Goal: Task Accomplishment & Management: Use online tool/utility

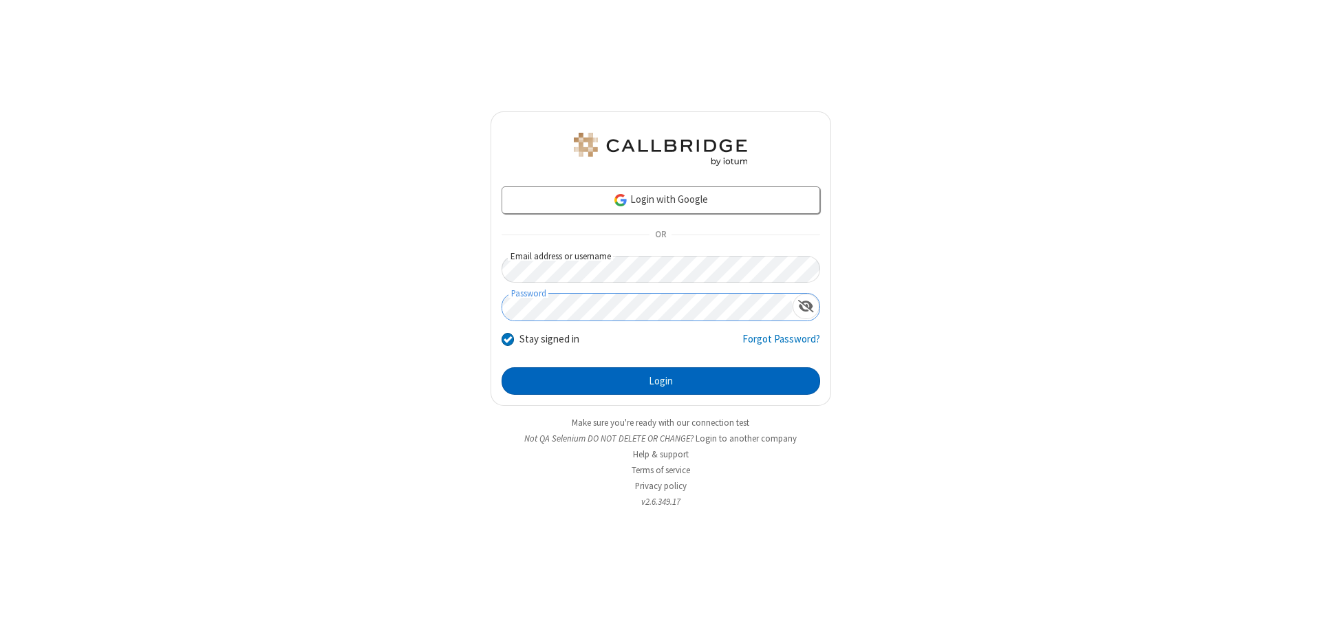
click at [660, 381] on button "Login" at bounding box center [660, 381] width 319 height 28
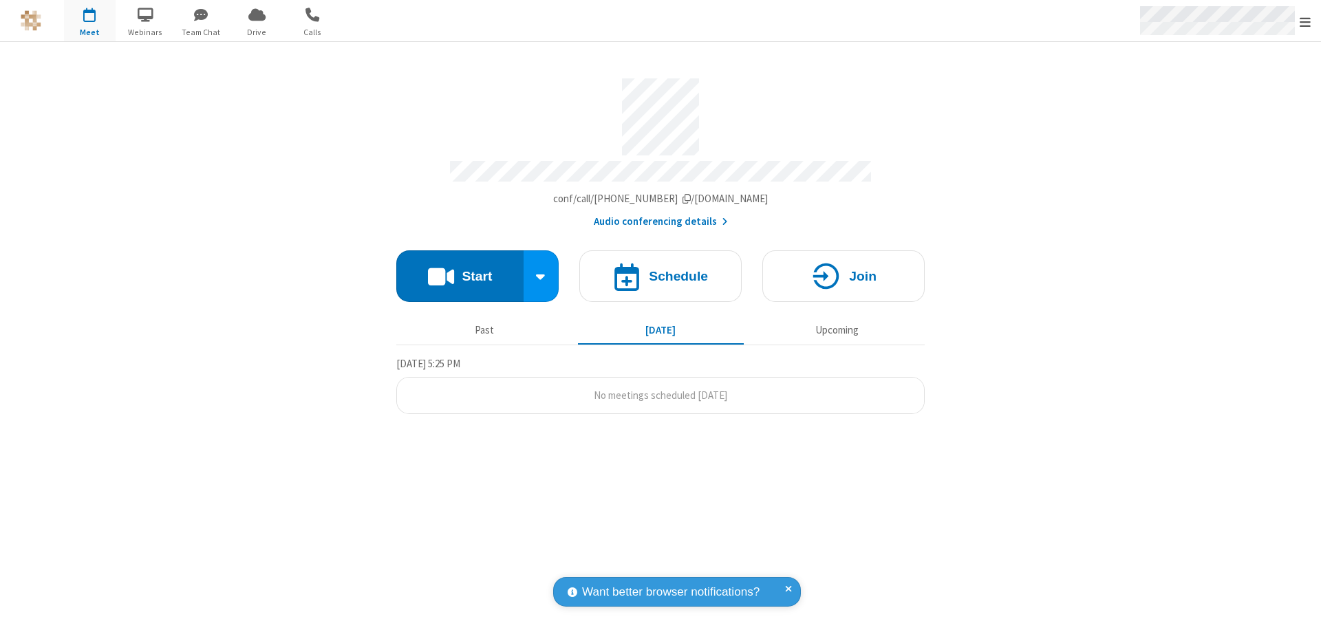
click at [1305, 21] on span "Open menu" at bounding box center [1304, 22] width 11 height 14
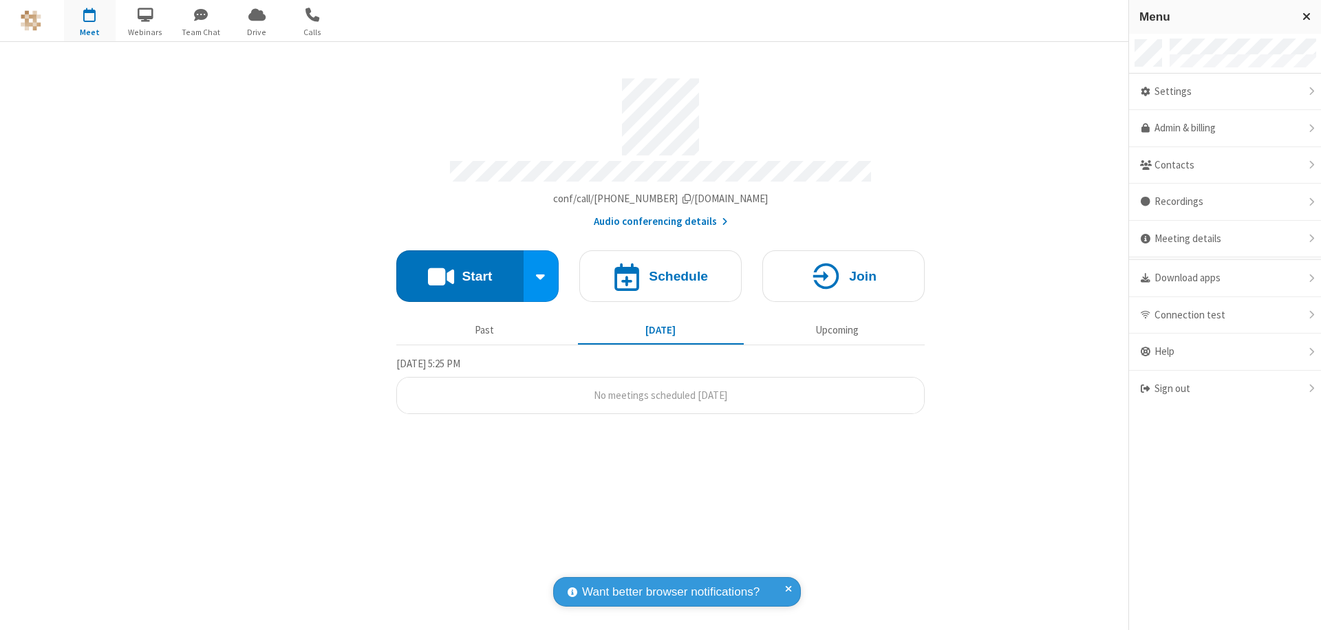
click at [89, 21] on span "button" at bounding box center [90, 14] width 52 height 23
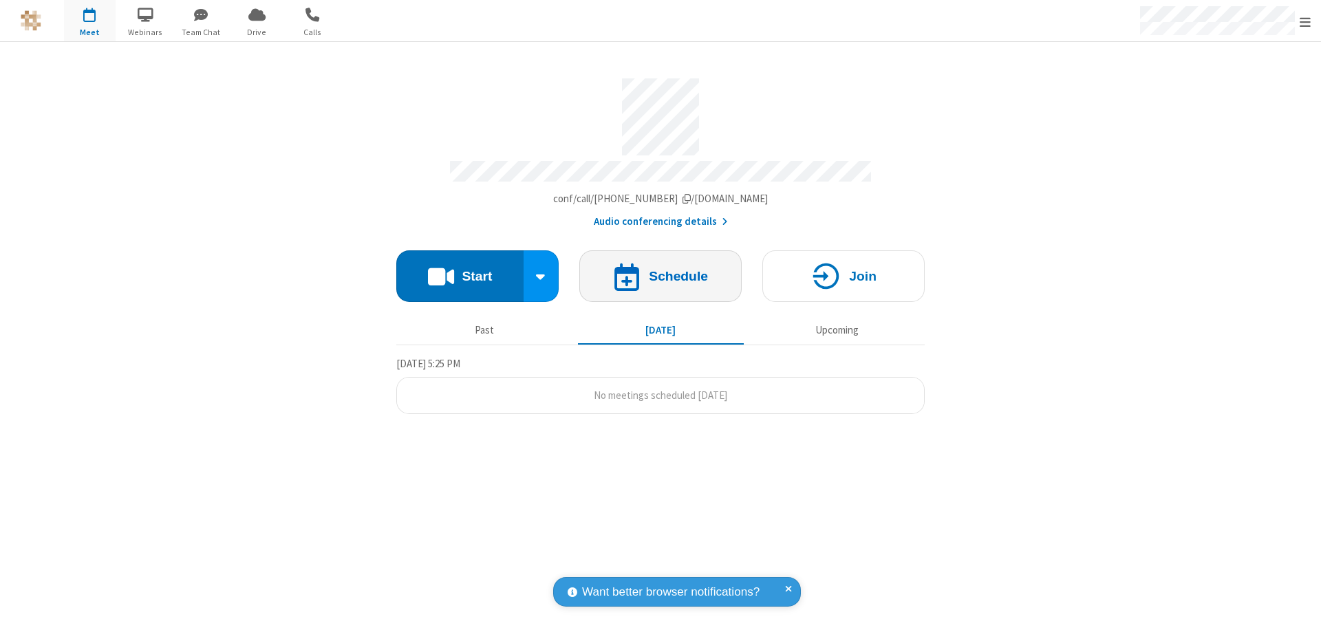
click at [660, 270] on h4 "Schedule" at bounding box center [678, 276] width 59 height 13
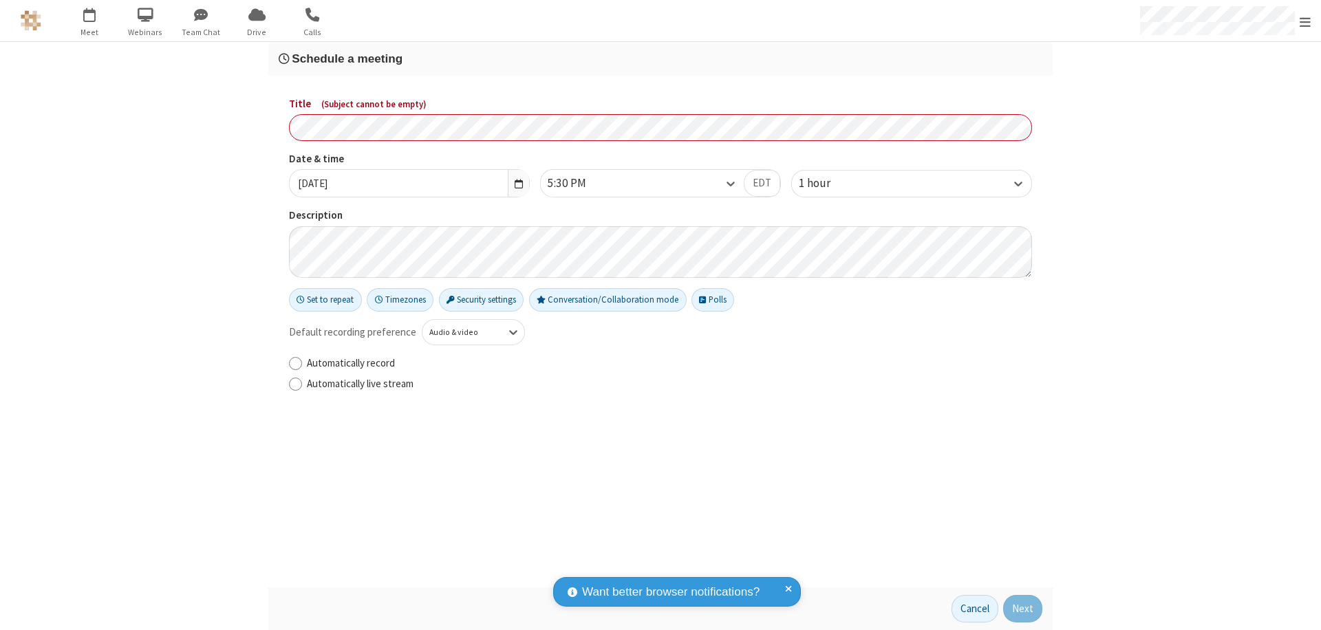
click at [660, 58] on h3 "Schedule a meeting" at bounding box center [661, 58] width 764 height 13
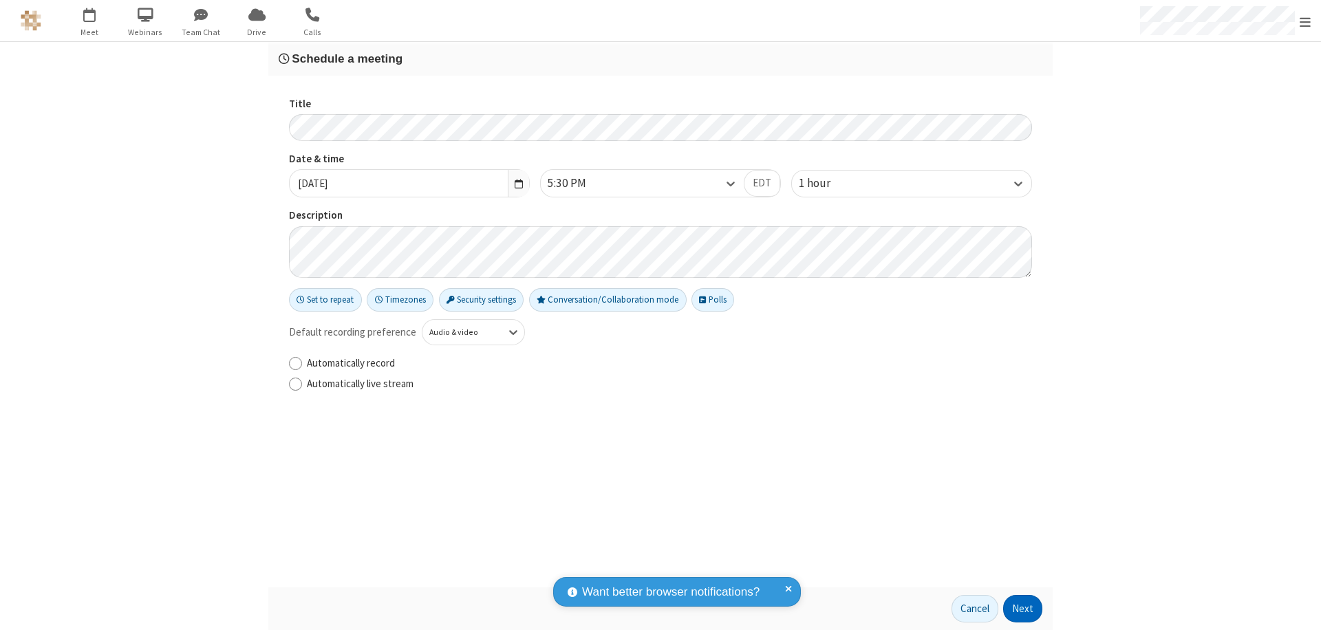
click at [1023, 609] on button "Next" at bounding box center [1022, 609] width 39 height 28
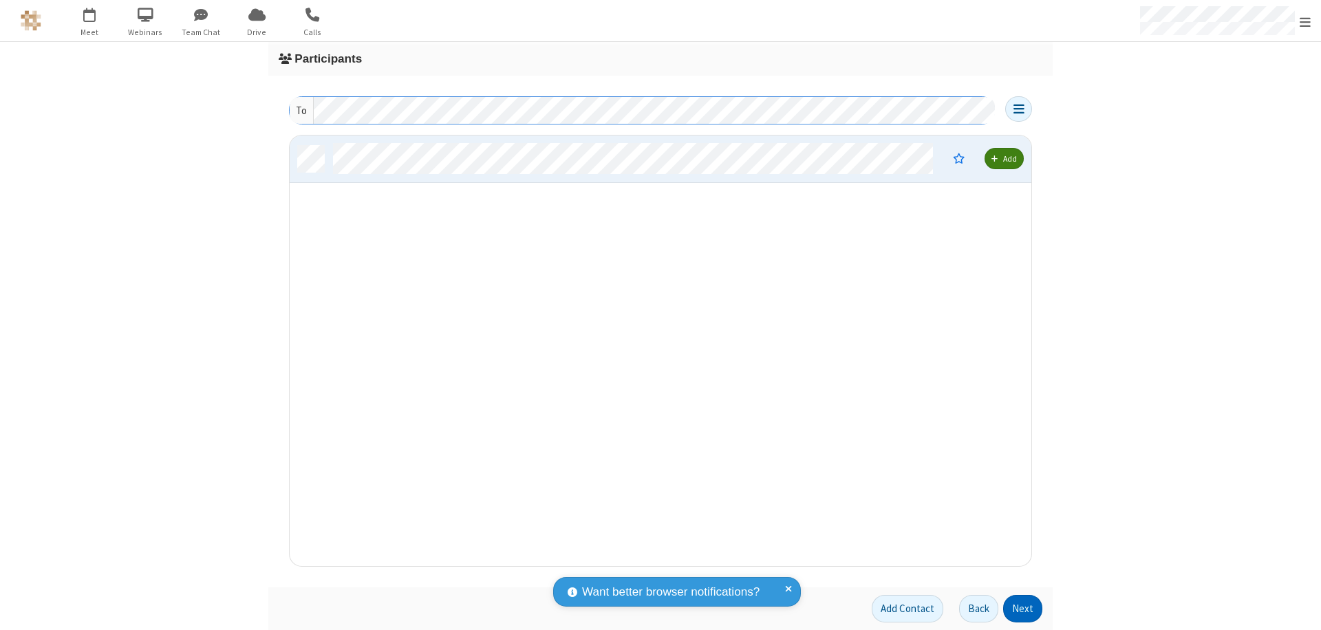
click at [1023, 609] on button "Next" at bounding box center [1022, 609] width 39 height 28
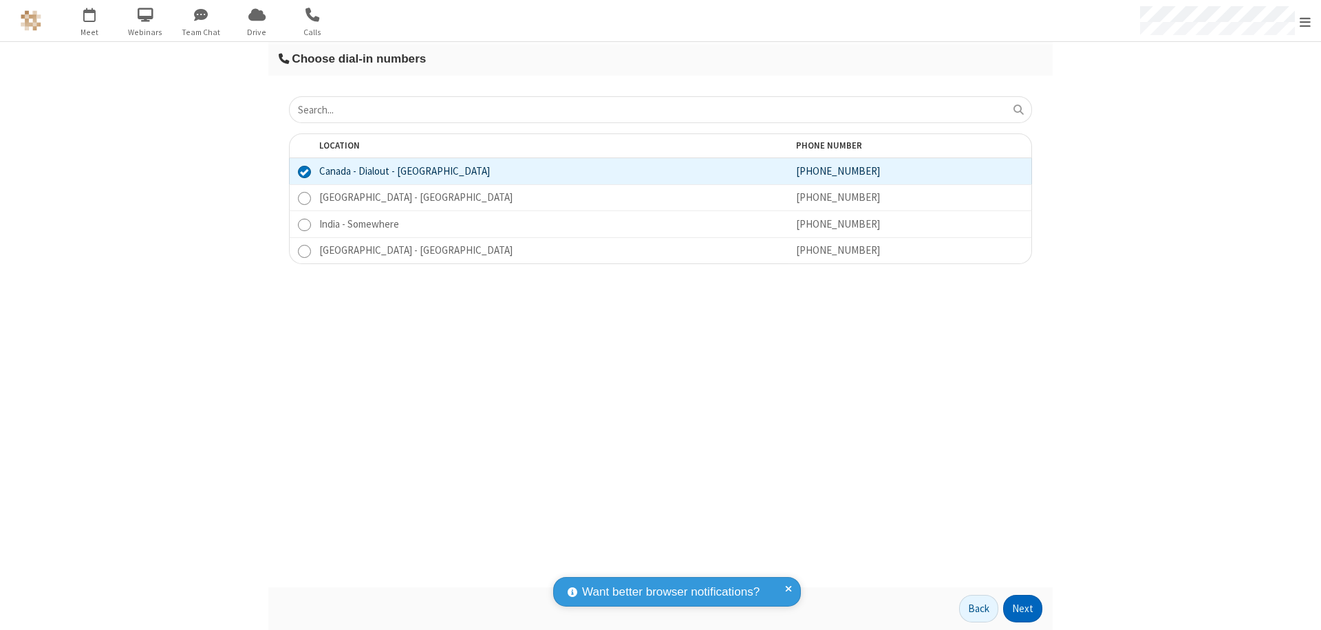
click at [1023, 609] on button "Next" at bounding box center [1022, 609] width 39 height 28
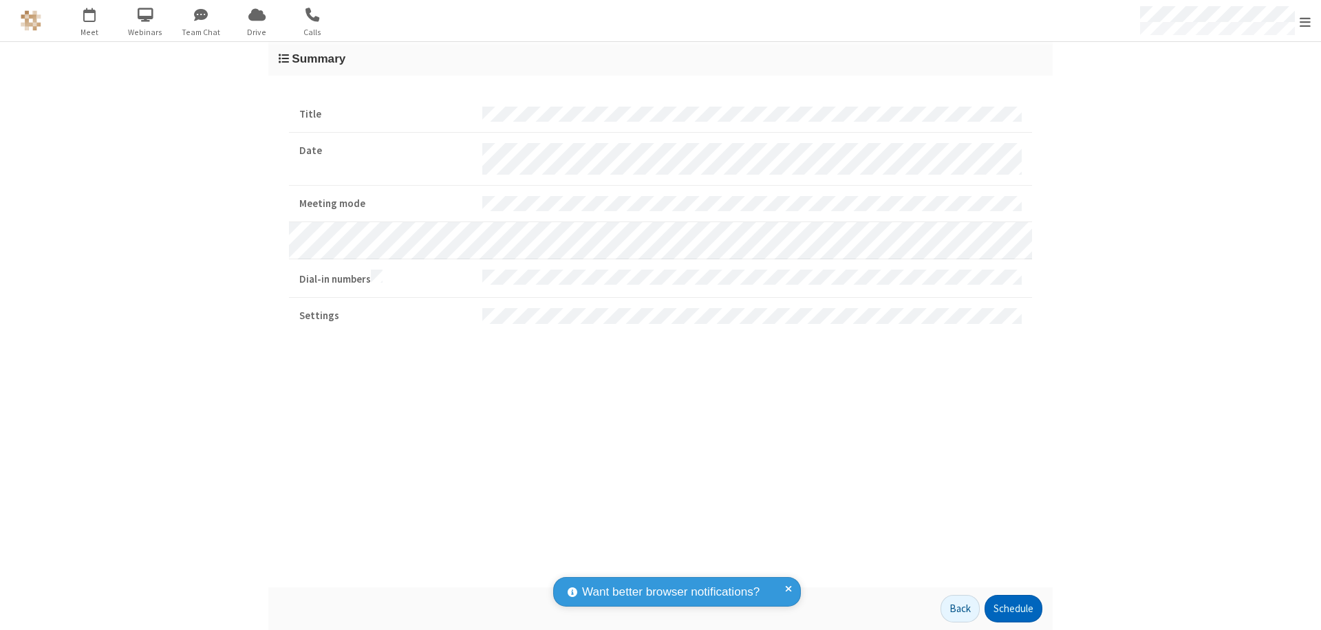
click at [1013, 609] on button "Schedule" at bounding box center [1013, 609] width 58 height 28
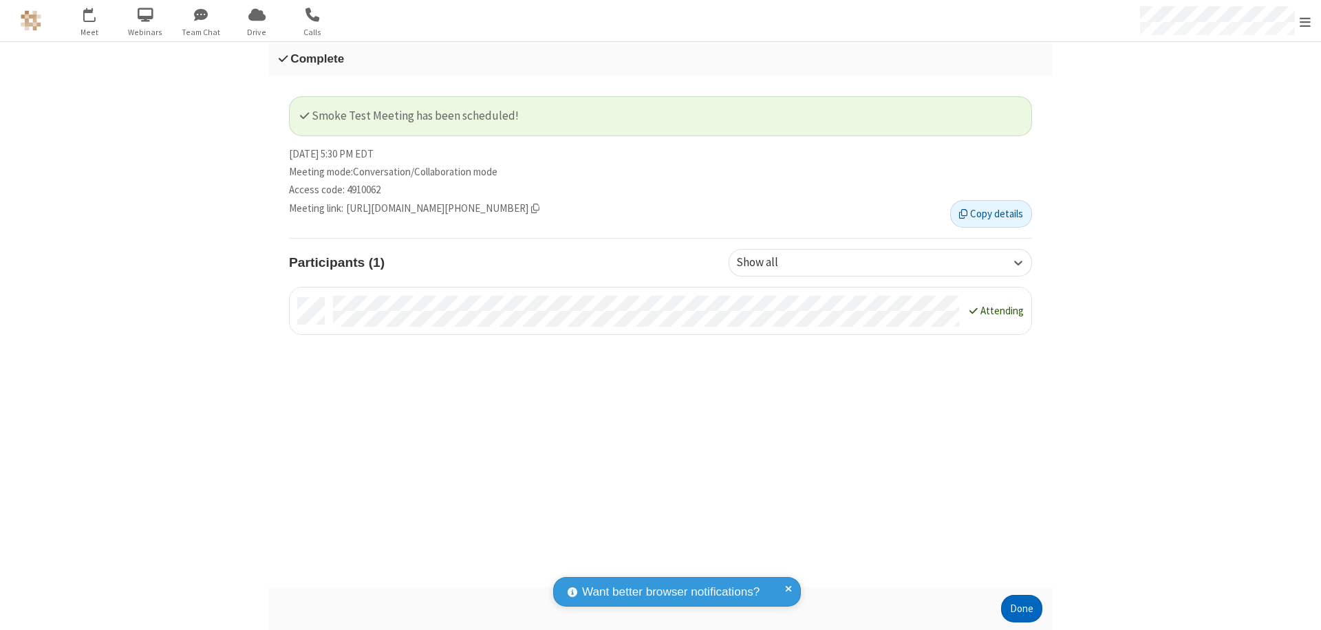
click at [1022, 609] on button "Done" at bounding box center [1021, 609] width 41 height 28
